Goal: Task Accomplishment & Management: Use online tool/utility

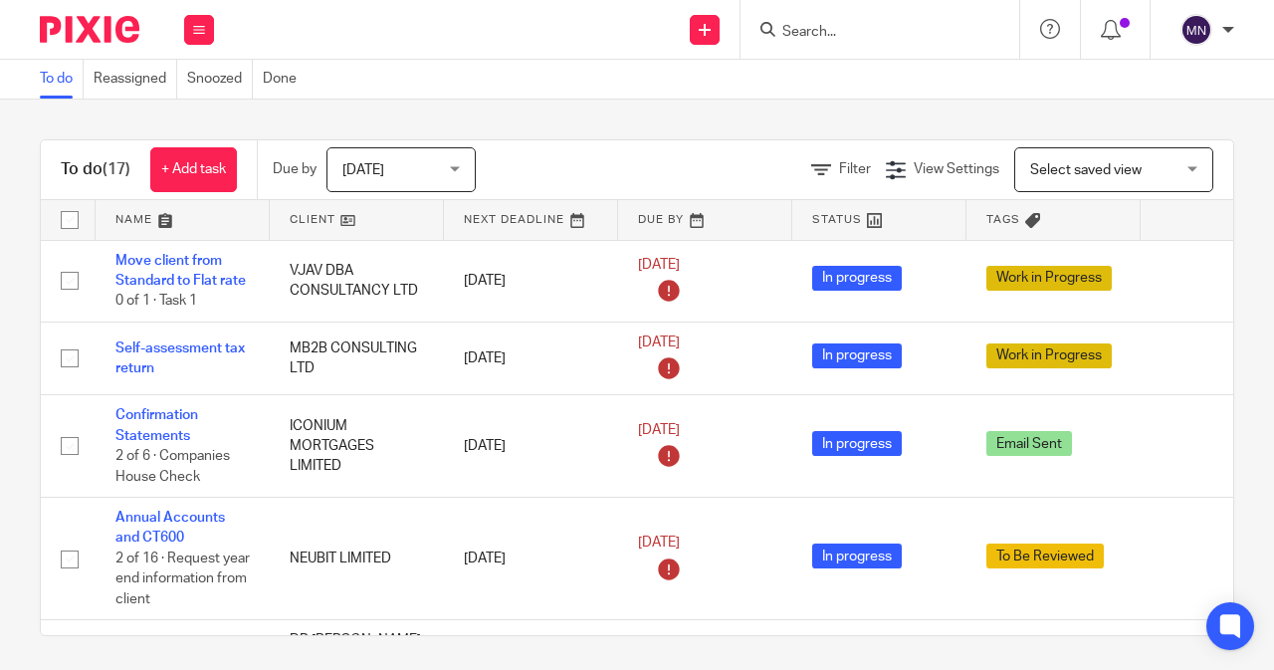
click at [793, 31] on input "Search" at bounding box center [869, 33] width 179 height 18
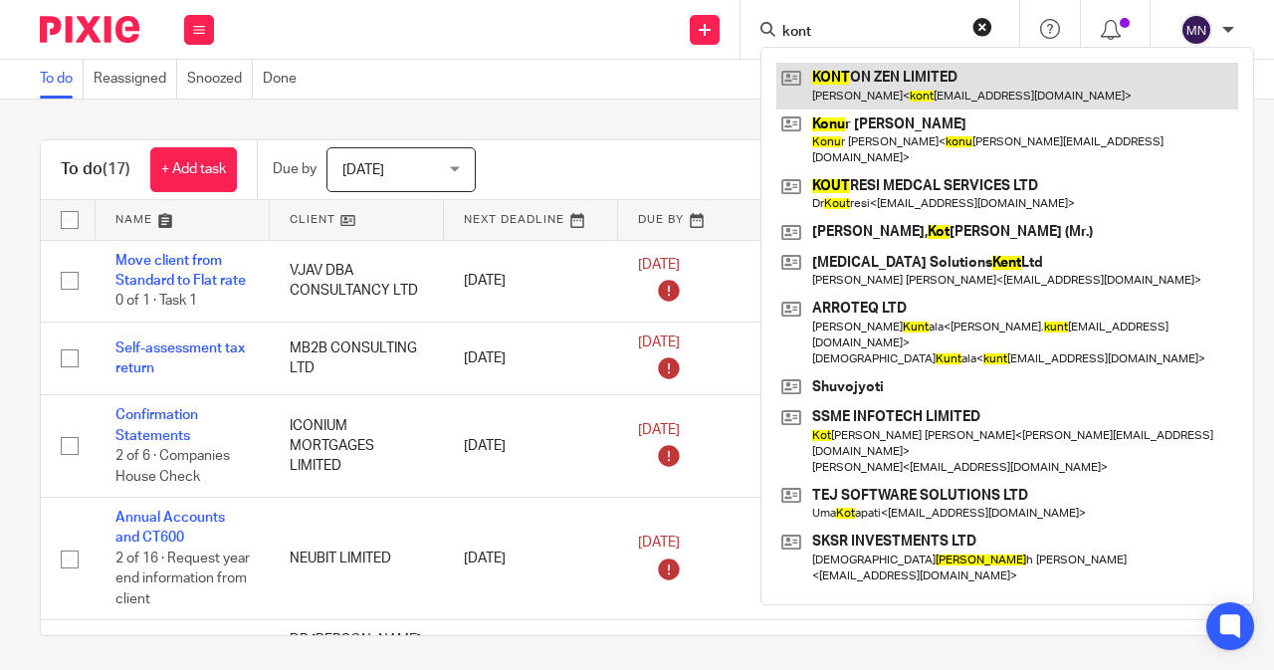
type input "kont"
click at [926, 75] on link at bounding box center [1007, 86] width 462 height 46
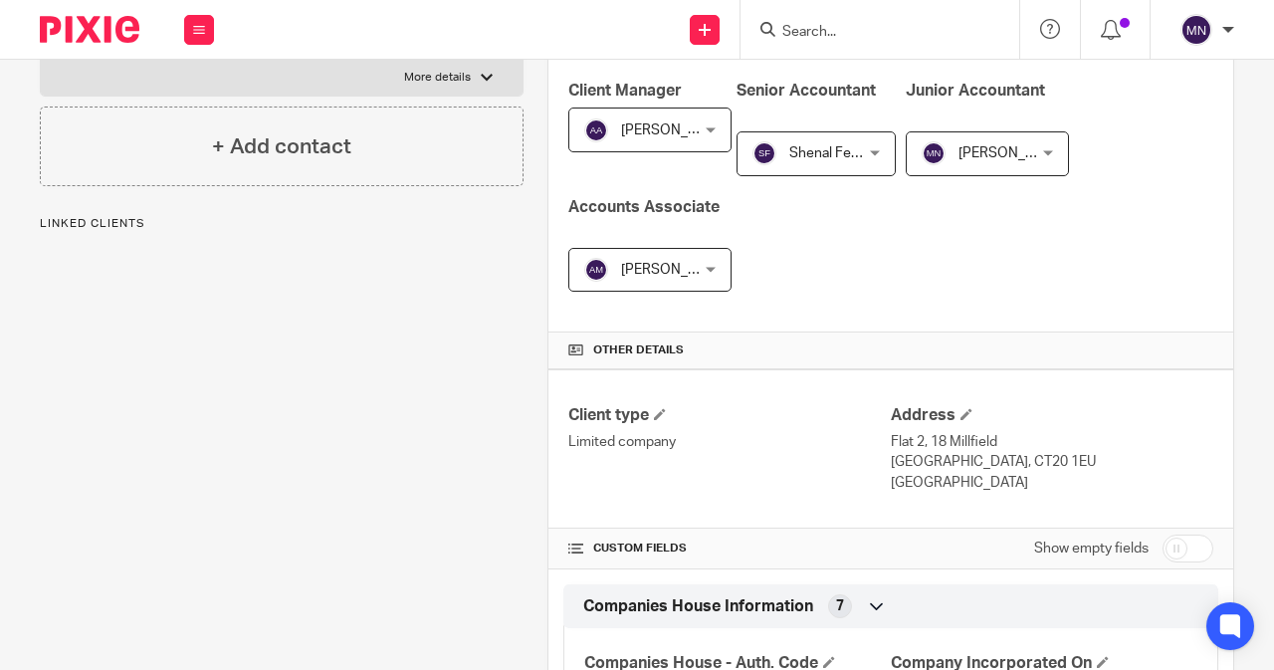
scroll to position [597, 0]
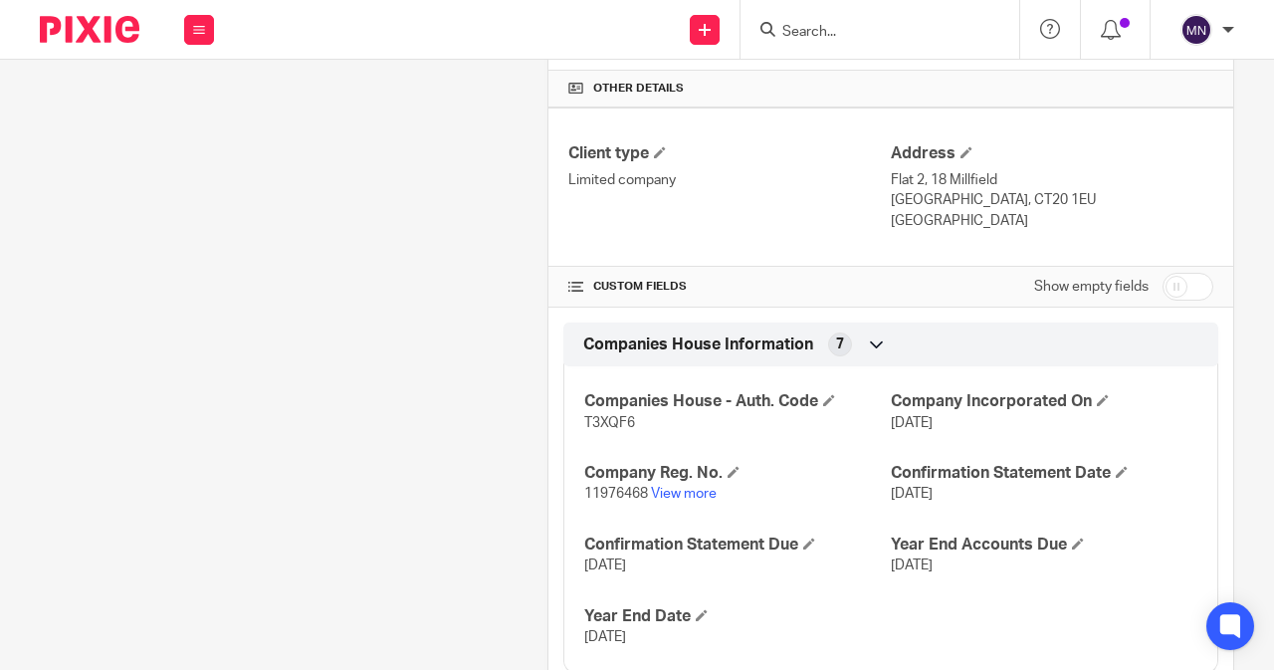
click at [609, 419] on span "T3XQF6" at bounding box center [609, 423] width 51 height 14
copy span "T3XQF6"
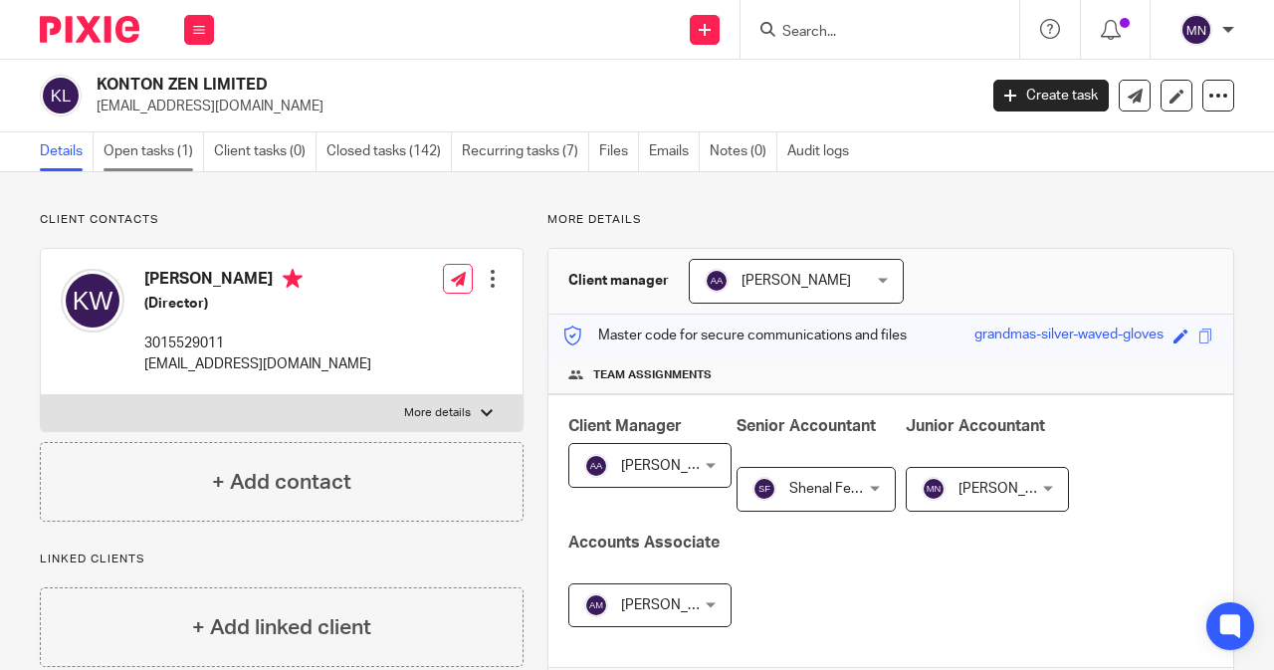
click at [154, 164] on link "Open tasks (1)" at bounding box center [154, 151] width 101 height 39
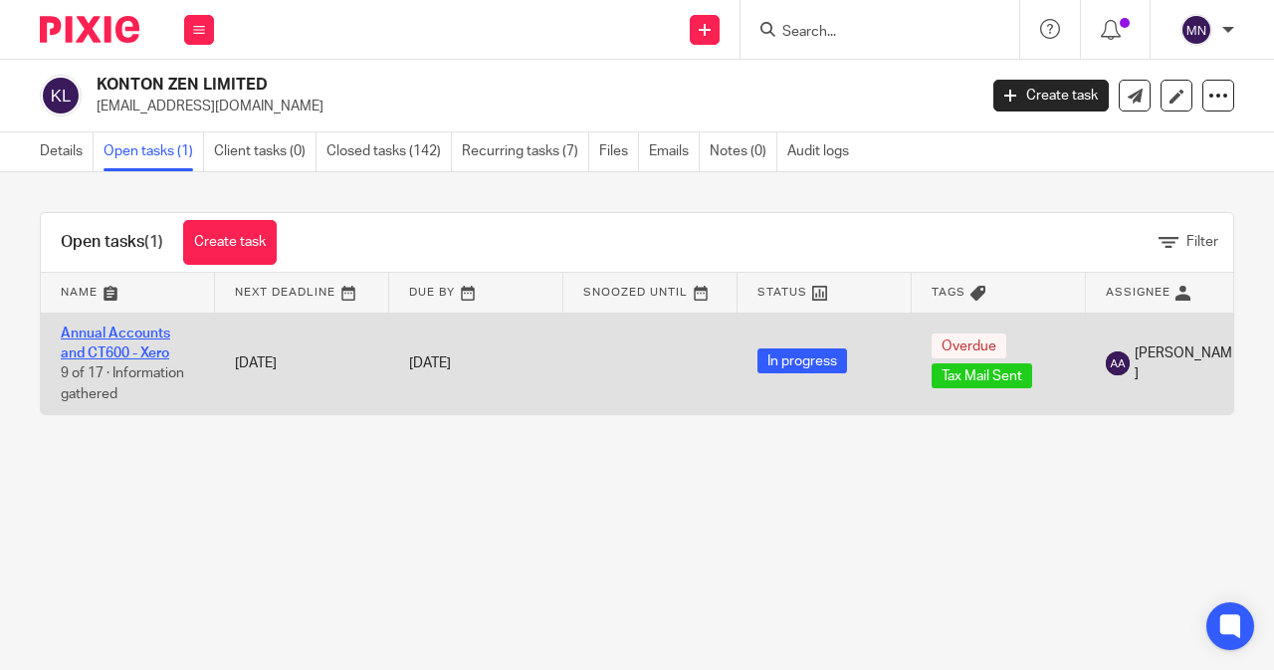
click at [110, 351] on link "Annual Accounts and CT600 - Xero" at bounding box center [116, 344] width 110 height 34
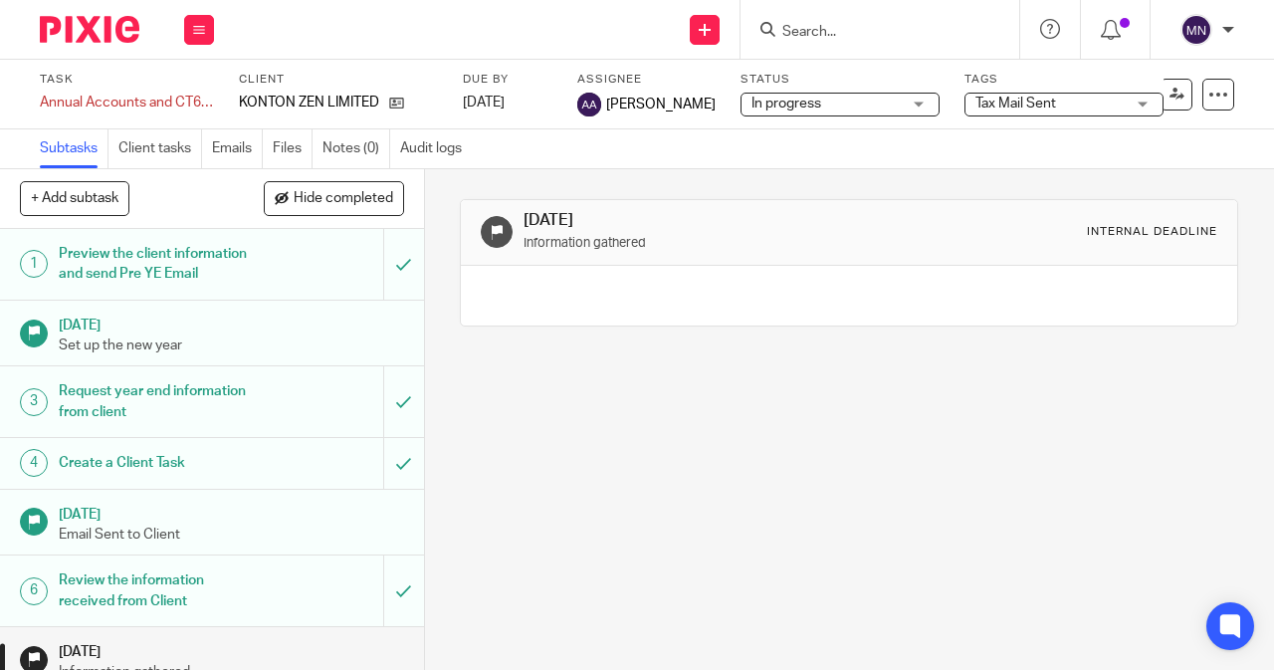
click at [976, 98] on span "Tax Mail Sent" at bounding box center [1016, 104] width 81 height 14
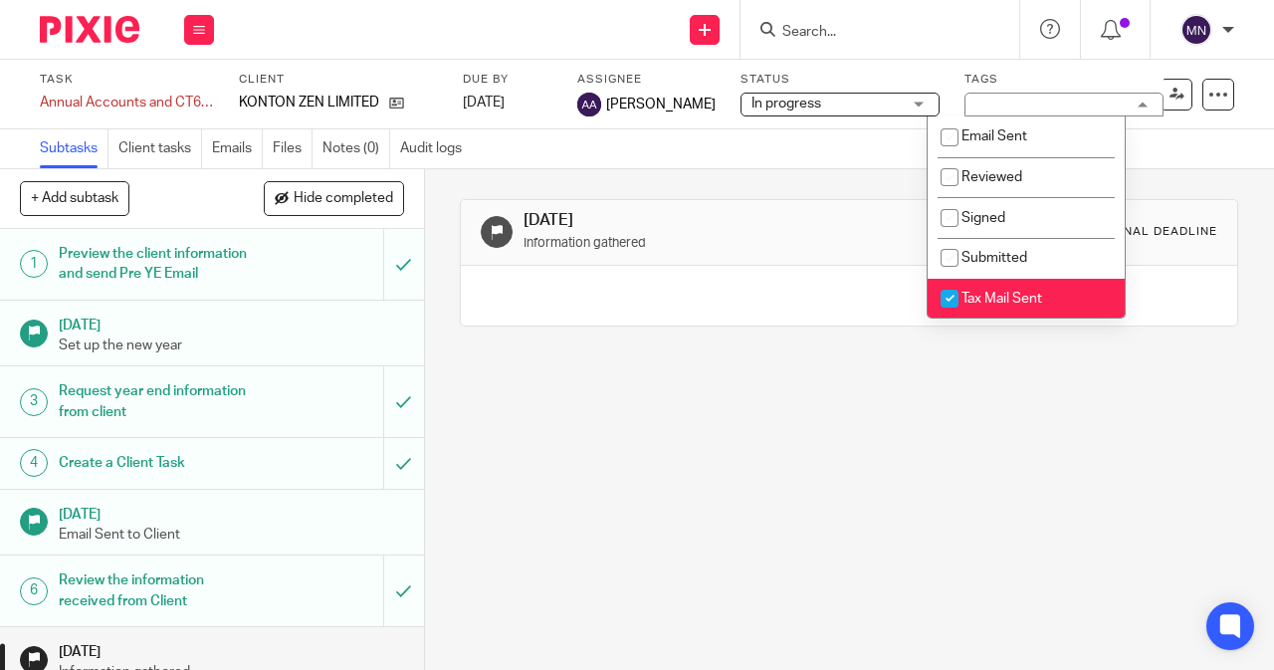
click at [951, 297] on input "checkbox" at bounding box center [950, 299] width 38 height 38
checkbox input "false"
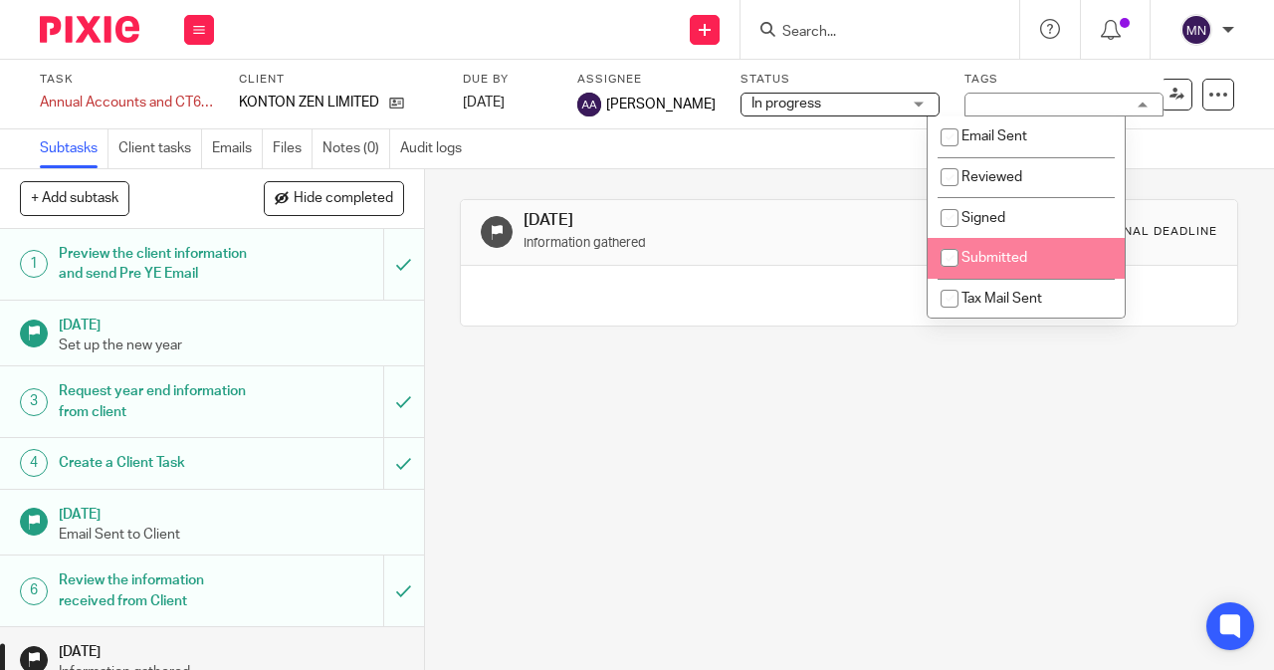
click at [961, 253] on input "checkbox" at bounding box center [950, 258] width 38 height 38
checkbox input "true"
